Goal: Transaction & Acquisition: Purchase product/service

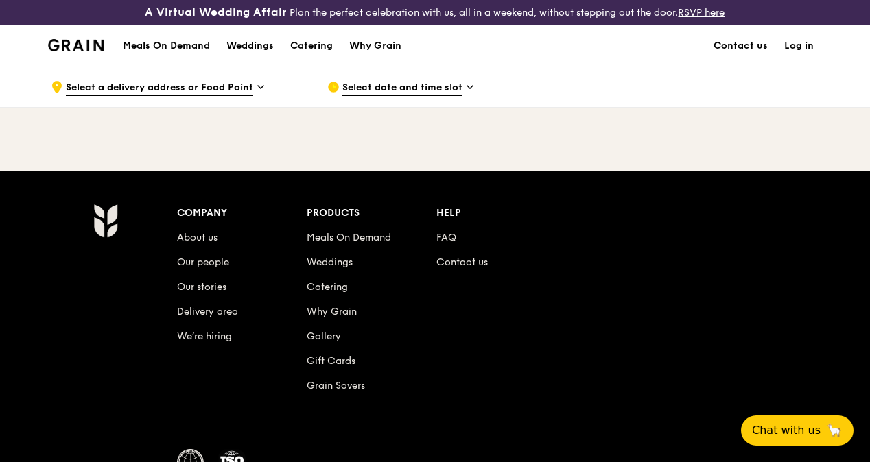
click at [248, 96] on span "Select a delivery address or Food Point" at bounding box center [159, 88] width 187 height 15
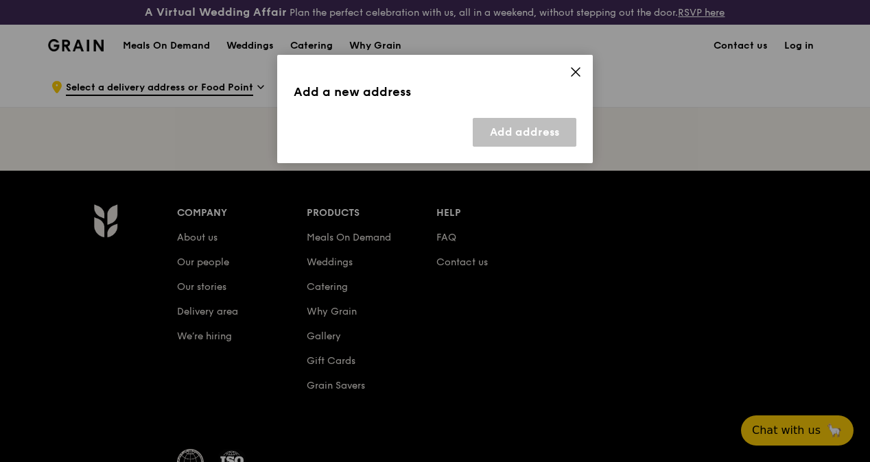
click at [578, 73] on icon at bounding box center [576, 72] width 12 height 12
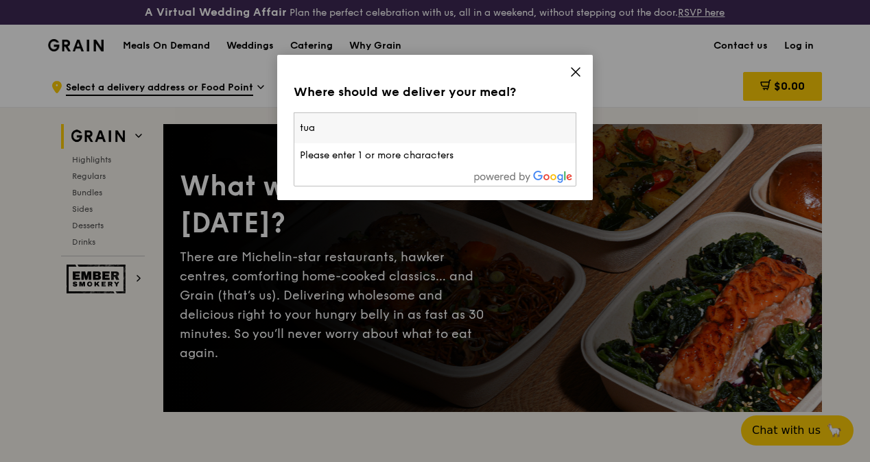
type input "tuas"
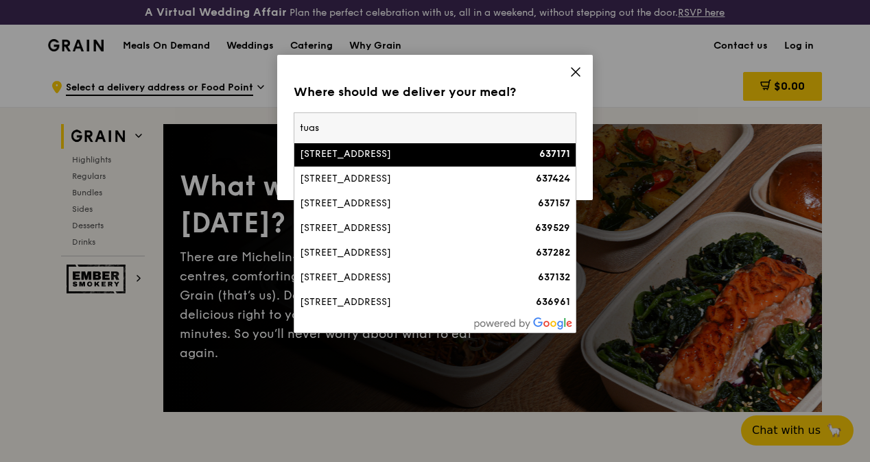
scroll to position [69, 0]
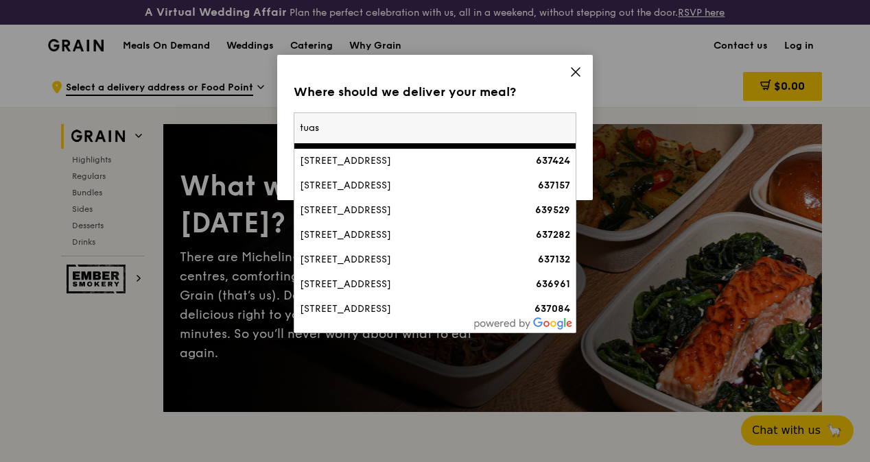
drag, startPoint x: 292, startPoint y: 128, endPoint x: 253, endPoint y: 128, distance: 39.8
click at [253, 128] on div "Where should we deliver your meal? Please enter three or more characters tuas […" at bounding box center [435, 231] width 870 height 462
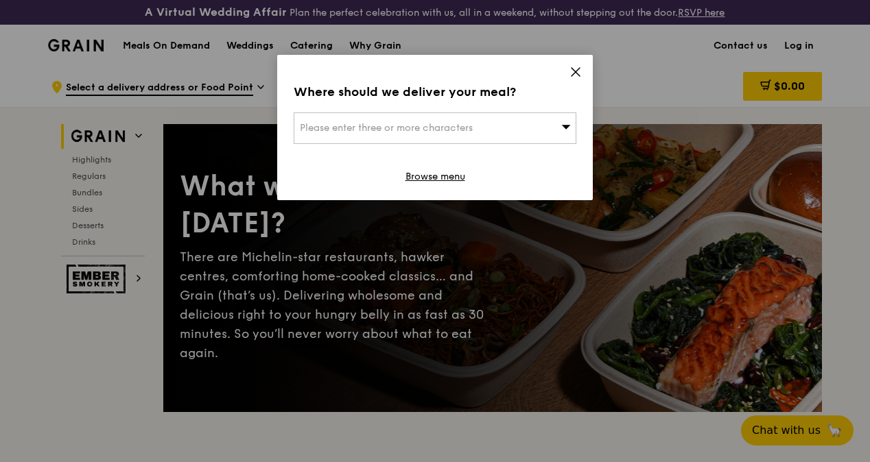
click at [366, 134] on div "Please enter three or more characters" at bounding box center [435, 129] width 283 height 32
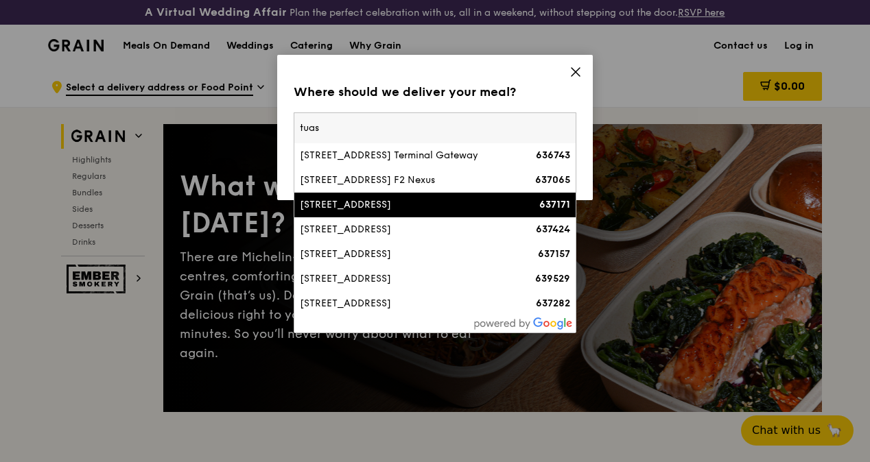
drag, startPoint x: 329, startPoint y: 128, endPoint x: 267, endPoint y: 123, distance: 62.6
click at [267, 123] on div "Where should we deliver your meal? Please enter three or more characters tuas […" at bounding box center [435, 231] width 870 height 462
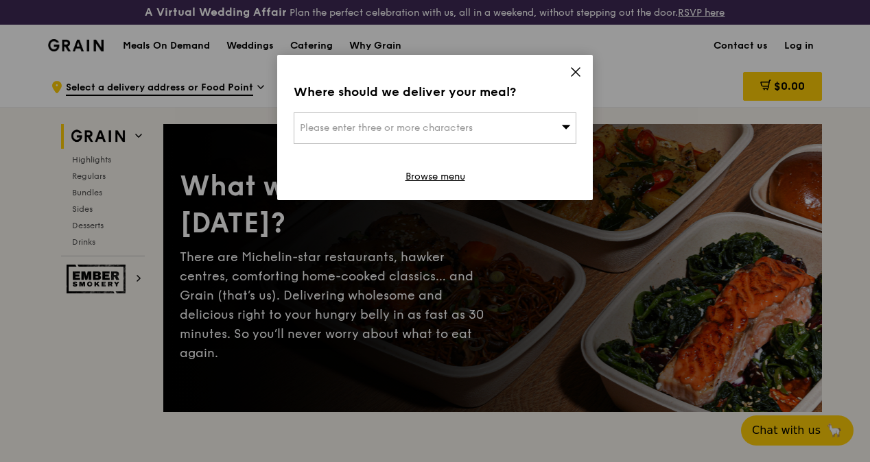
click at [352, 128] on span "Please enter three or more characters" at bounding box center [386, 128] width 173 height 12
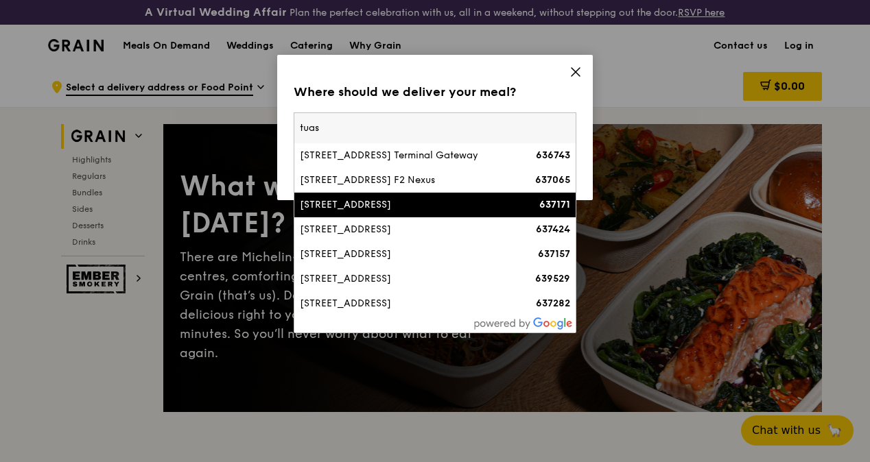
drag, startPoint x: 303, startPoint y: 132, endPoint x: 295, endPoint y: 132, distance: 8.2
click at [295, 132] on input "tuas" at bounding box center [434, 128] width 281 height 30
type input "wuxi"
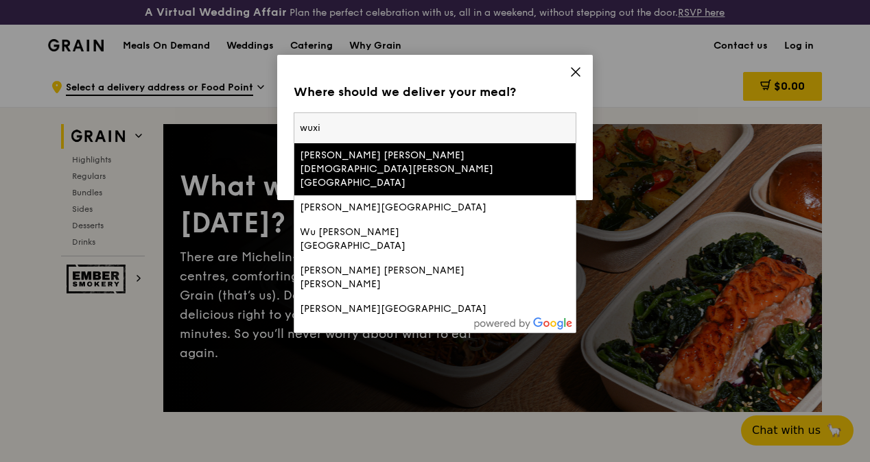
drag, startPoint x: 344, startPoint y: 128, endPoint x: 282, endPoint y: 126, distance: 61.8
click at [282, 126] on div "Where should we deliver your meal? Please enter three or more characters wuxi […" at bounding box center [435, 127] width 316 height 145
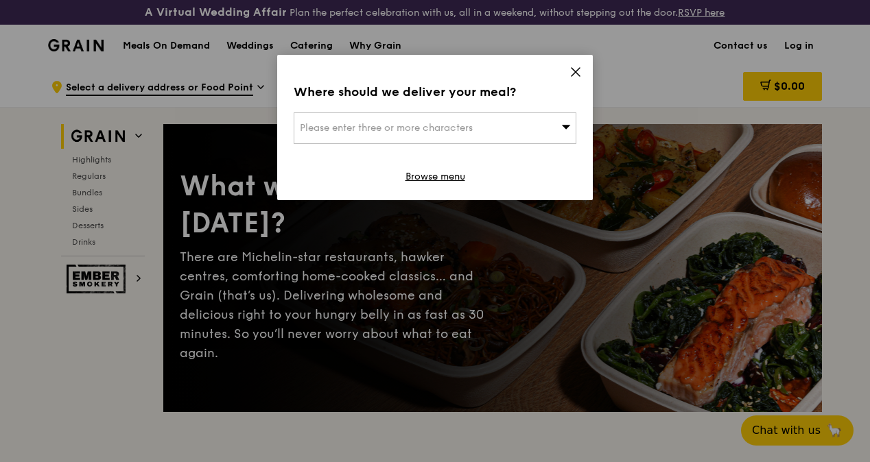
click at [332, 128] on span "Please enter three or more characters" at bounding box center [386, 128] width 173 height 12
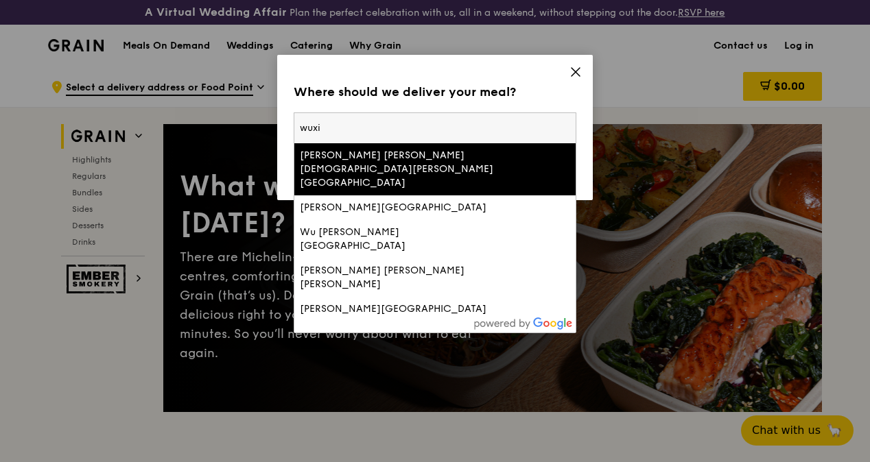
drag, startPoint x: 332, startPoint y: 128, endPoint x: 299, endPoint y: 128, distance: 32.9
click at [299, 128] on input "wuxi" at bounding box center [434, 128] width 281 height 30
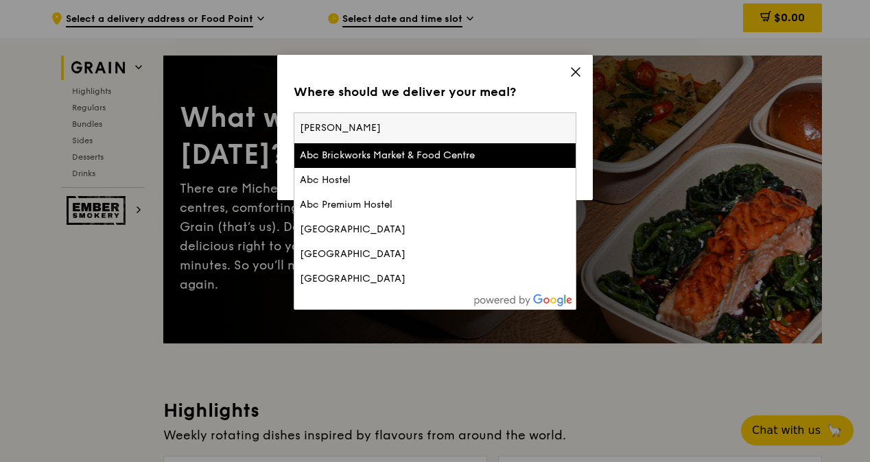
drag, startPoint x: 352, startPoint y: 130, endPoint x: 294, endPoint y: 128, distance: 57.7
click at [294, 128] on input "[PERSON_NAME]" at bounding box center [434, 128] width 281 height 30
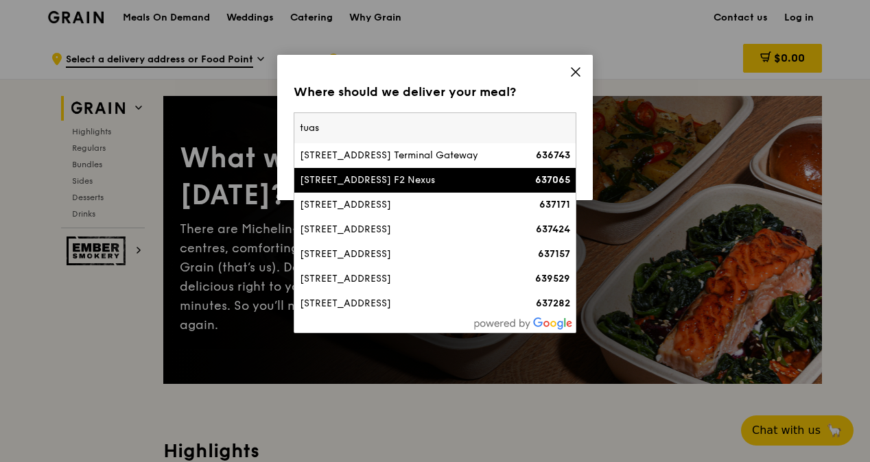
scroll to position [0, 0]
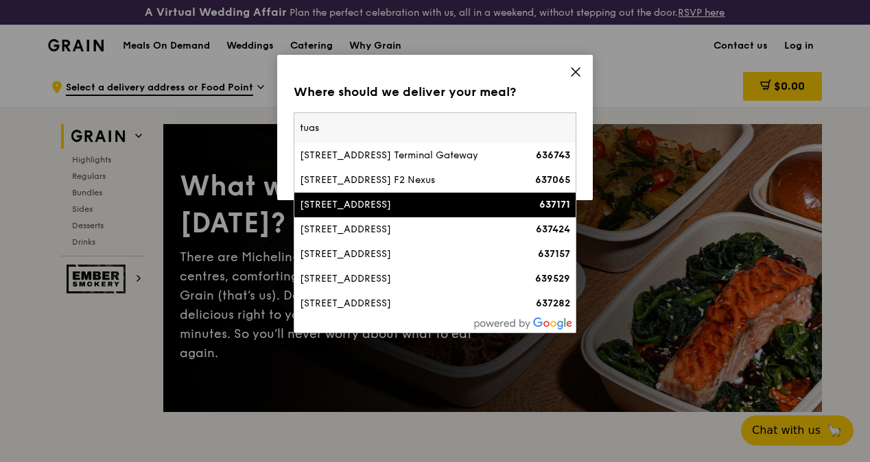
type input "tuas"
click at [418, 212] on div "[STREET_ADDRESS]" at bounding box center [401, 205] width 203 height 14
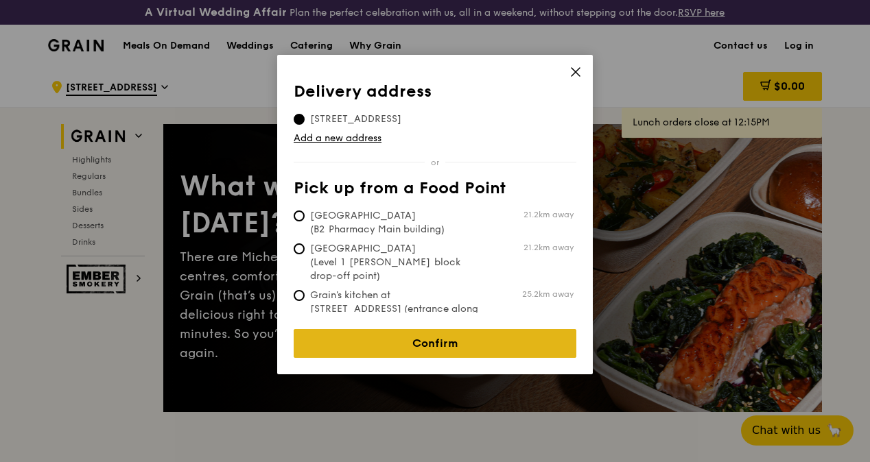
click at [483, 340] on link "Confirm" at bounding box center [435, 343] width 283 height 29
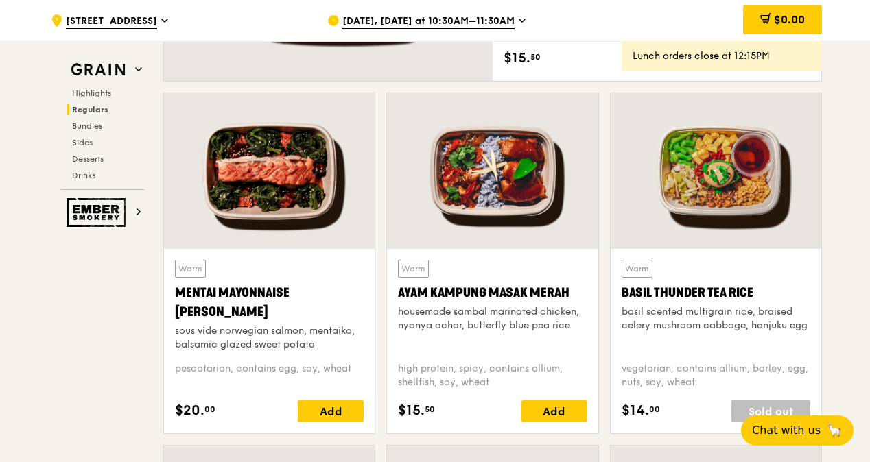
scroll to position [1235, 0]
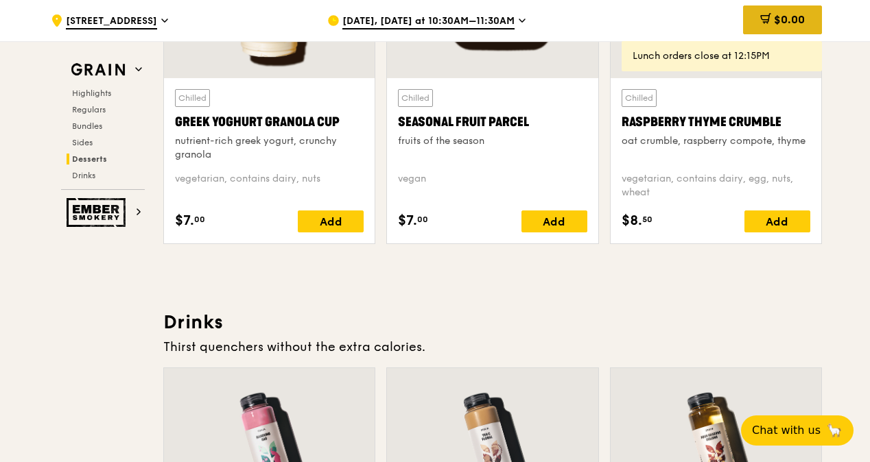
scroll to position [4392, 0]
